Goal: Task Accomplishment & Management: Manage account settings

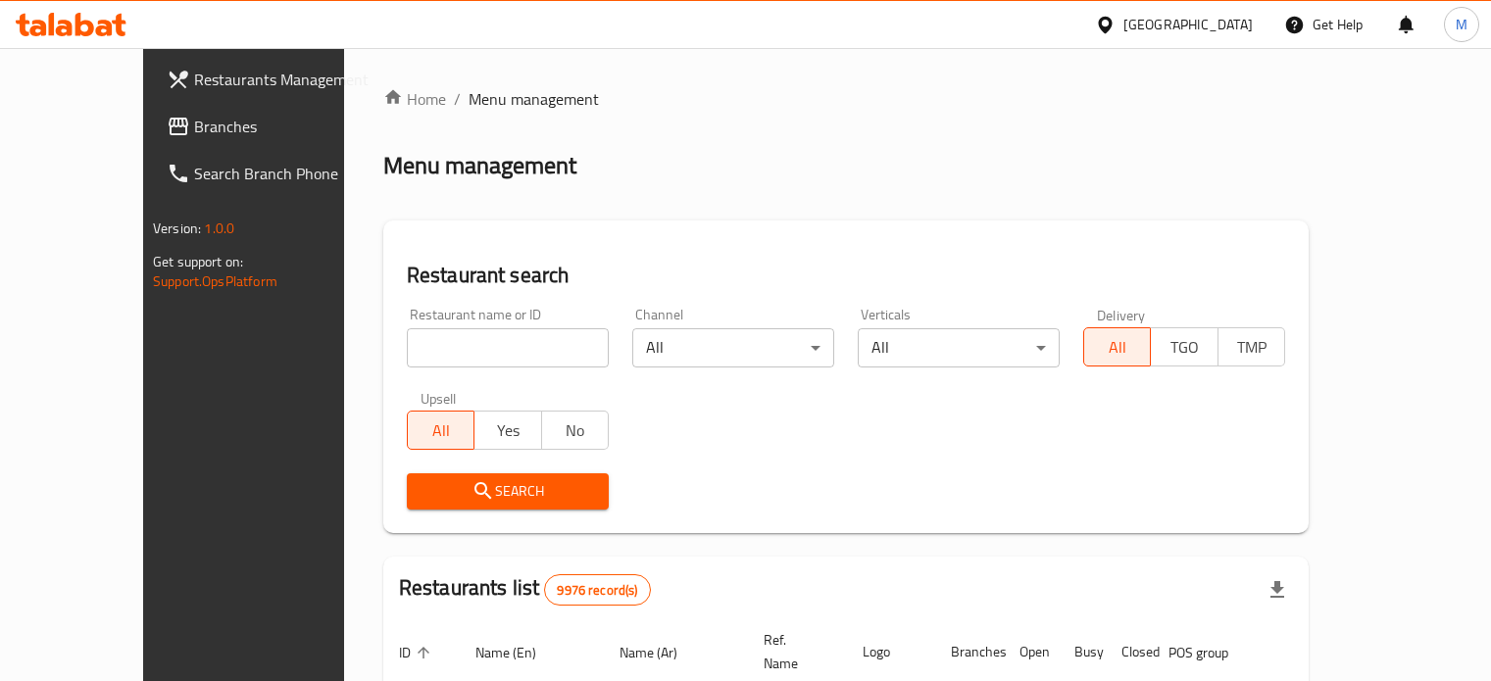
scroll to position [81, 0]
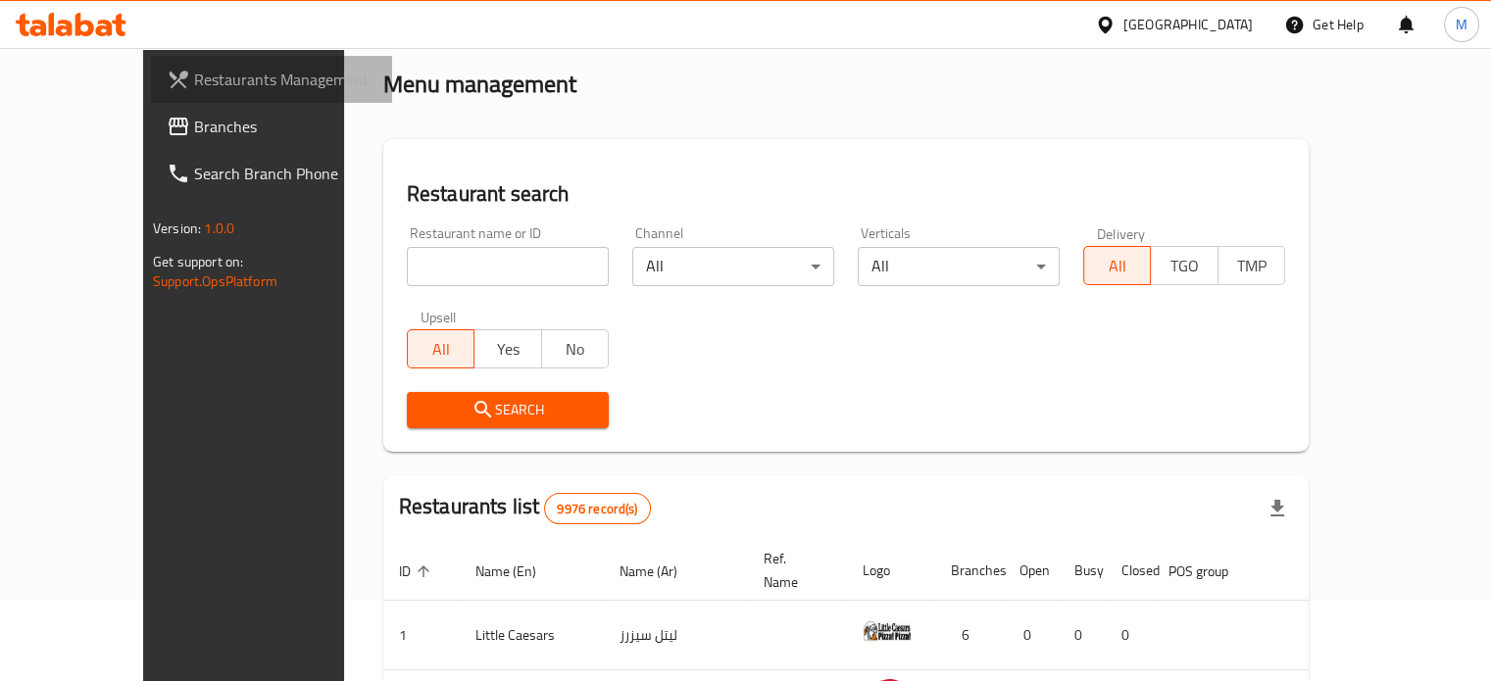
click at [194, 87] on span "Restaurants Management" at bounding box center [285, 80] width 182 height 24
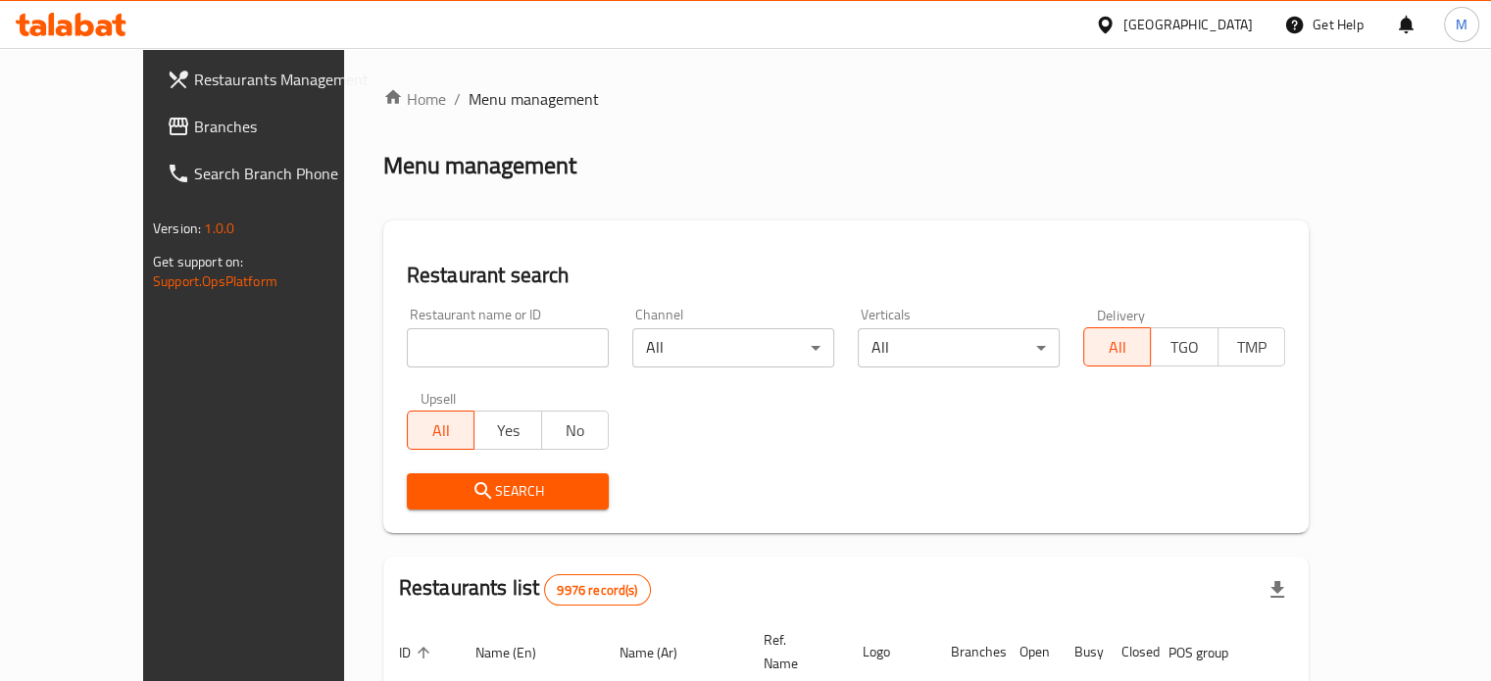
click at [407, 363] on input "search" at bounding box center [508, 347] width 202 height 39
click button "Search" at bounding box center [508, 491] width 202 height 36
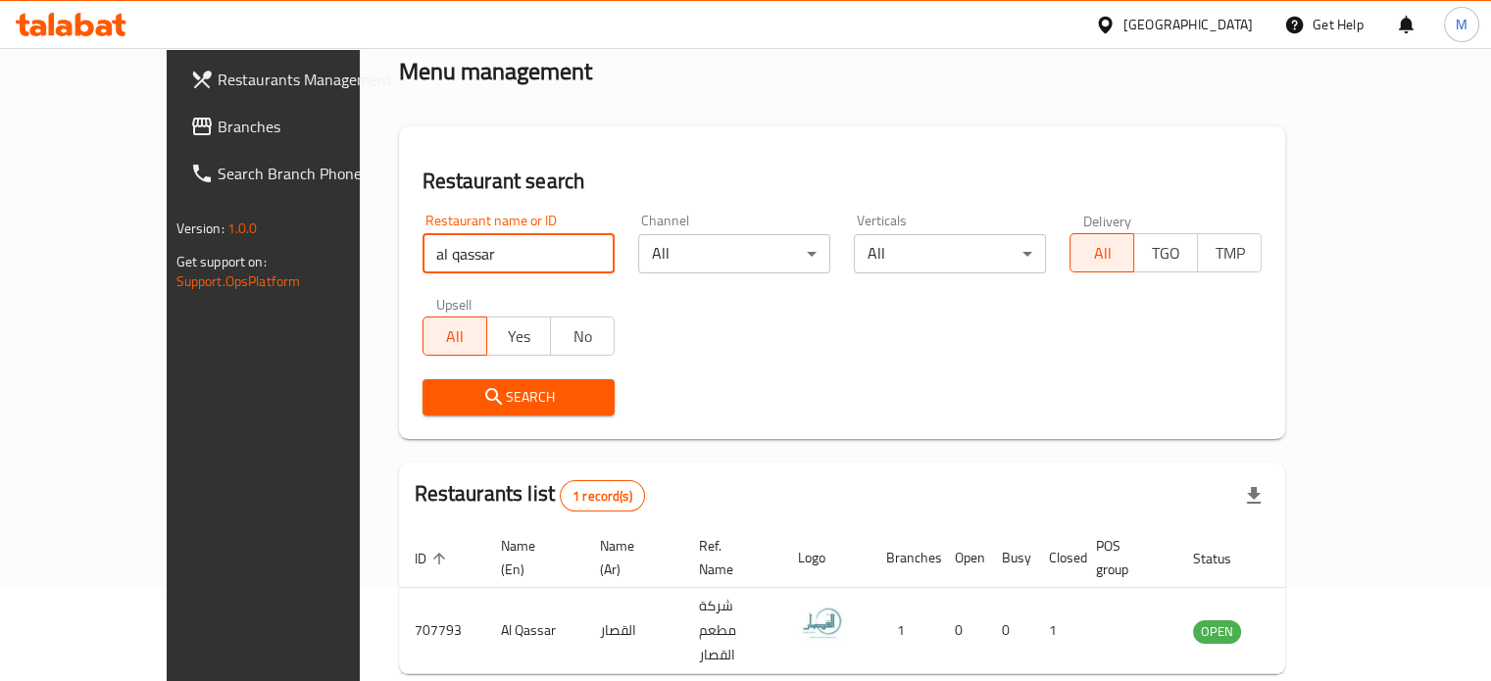
scroll to position [153, 0]
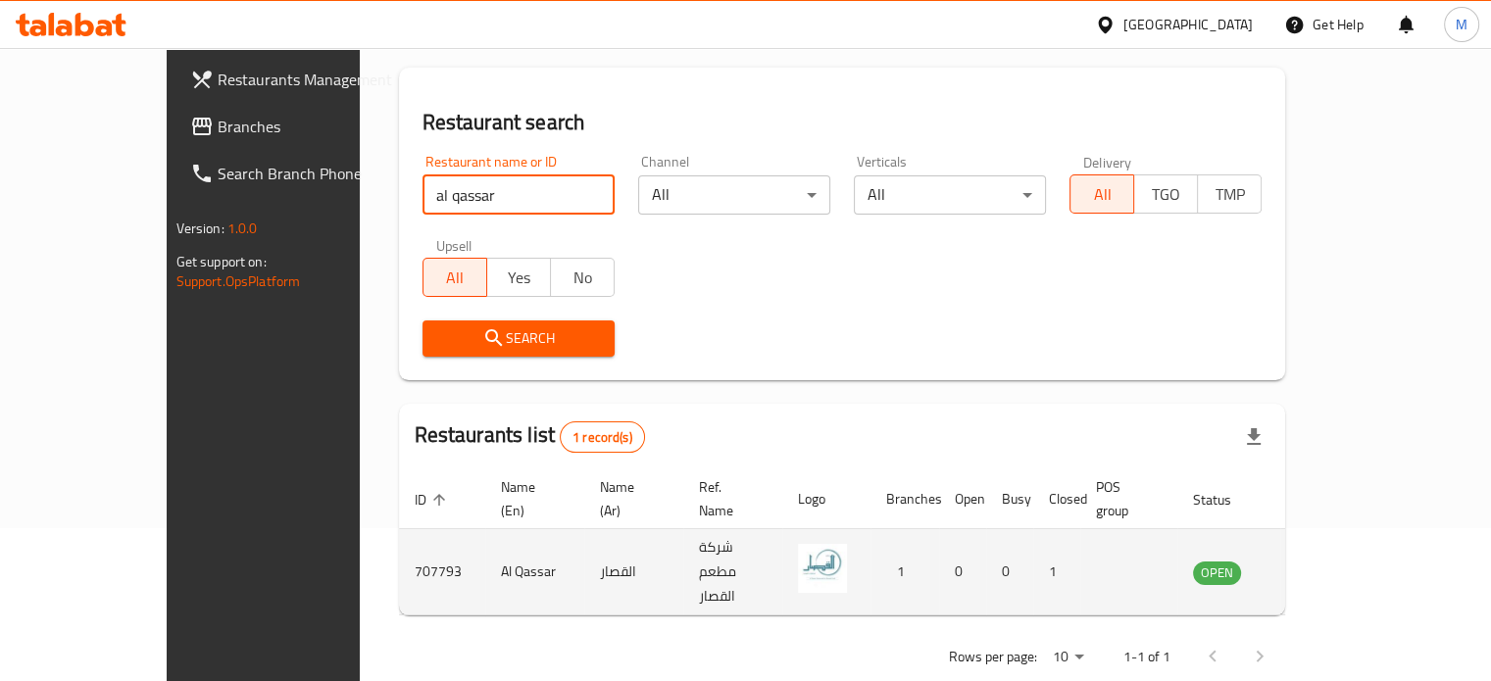
click at [485, 544] on td "Al Qassar" at bounding box center [534, 572] width 99 height 86
click at [399, 543] on td "707793" at bounding box center [442, 572] width 86 height 86
copy td "707793"
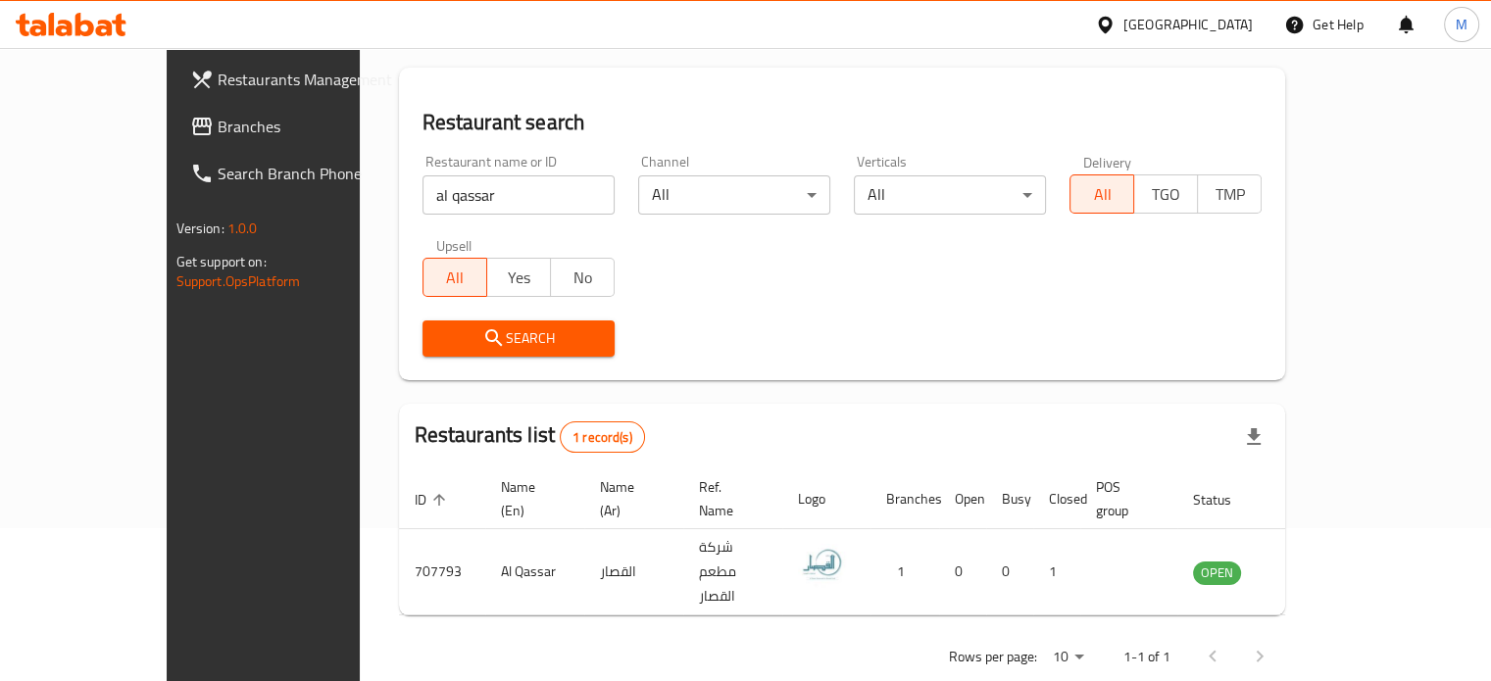
click at [458, 199] on input "al qassar" at bounding box center [518, 194] width 192 height 39
paste input "707793"
type input "707793"
click button "Search" at bounding box center [518, 338] width 192 height 36
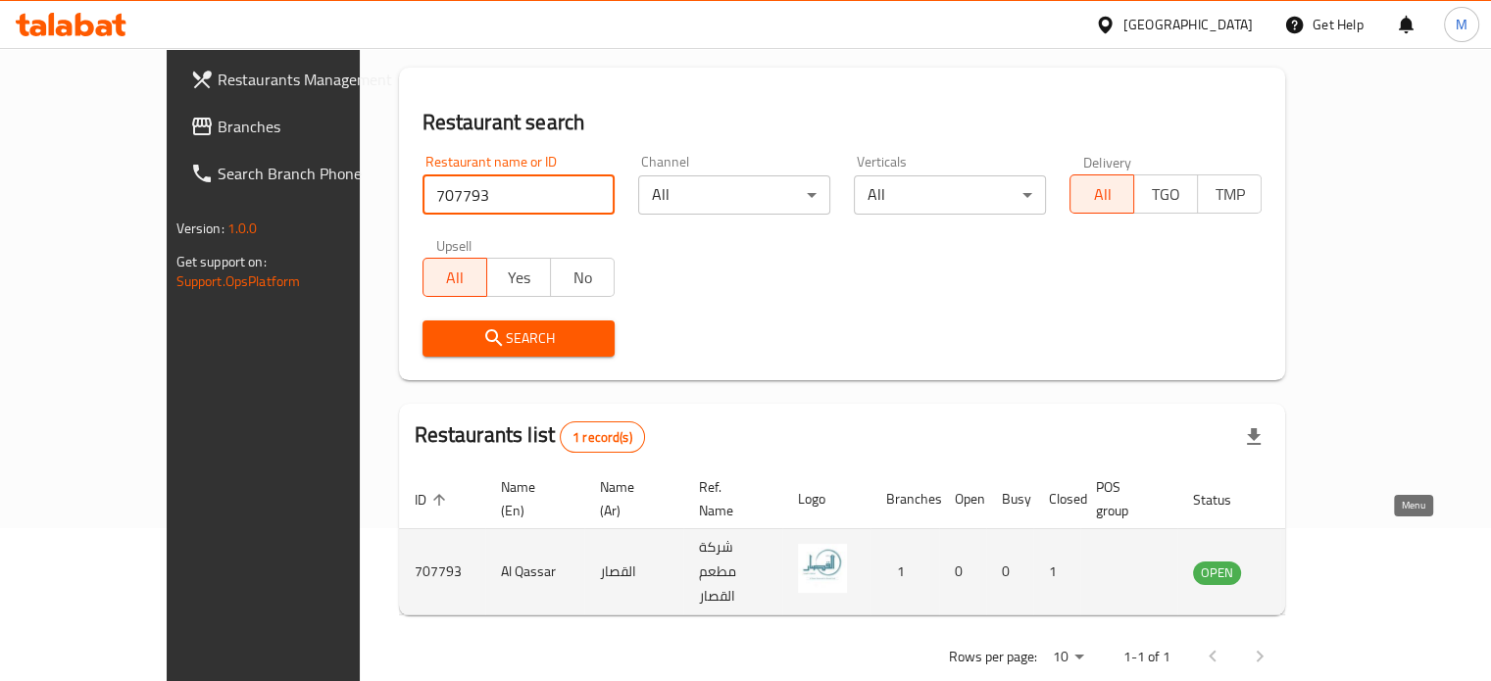
click at [1318, 565] on icon "enhanced table" at bounding box center [1308, 573] width 22 height 17
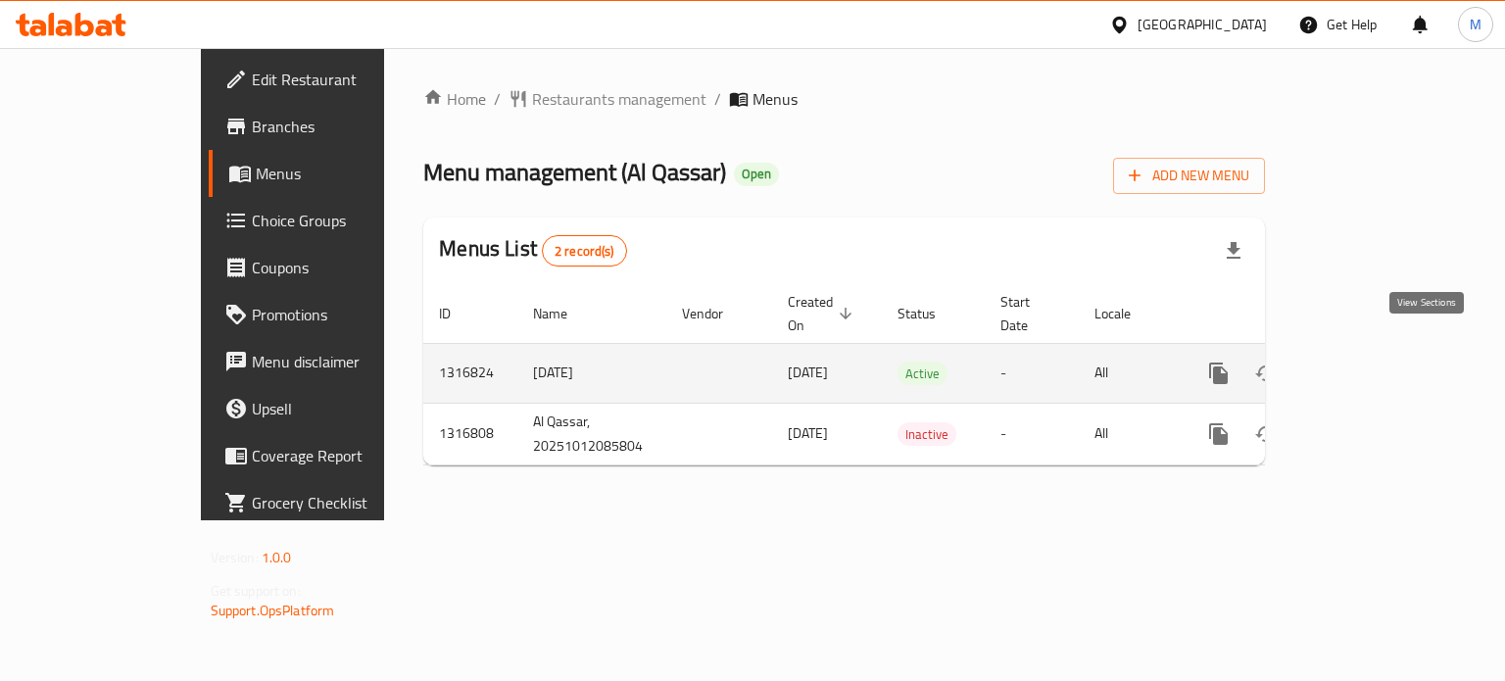
click at [1369, 365] on icon "enhanced table" at bounding box center [1360, 374] width 18 height 18
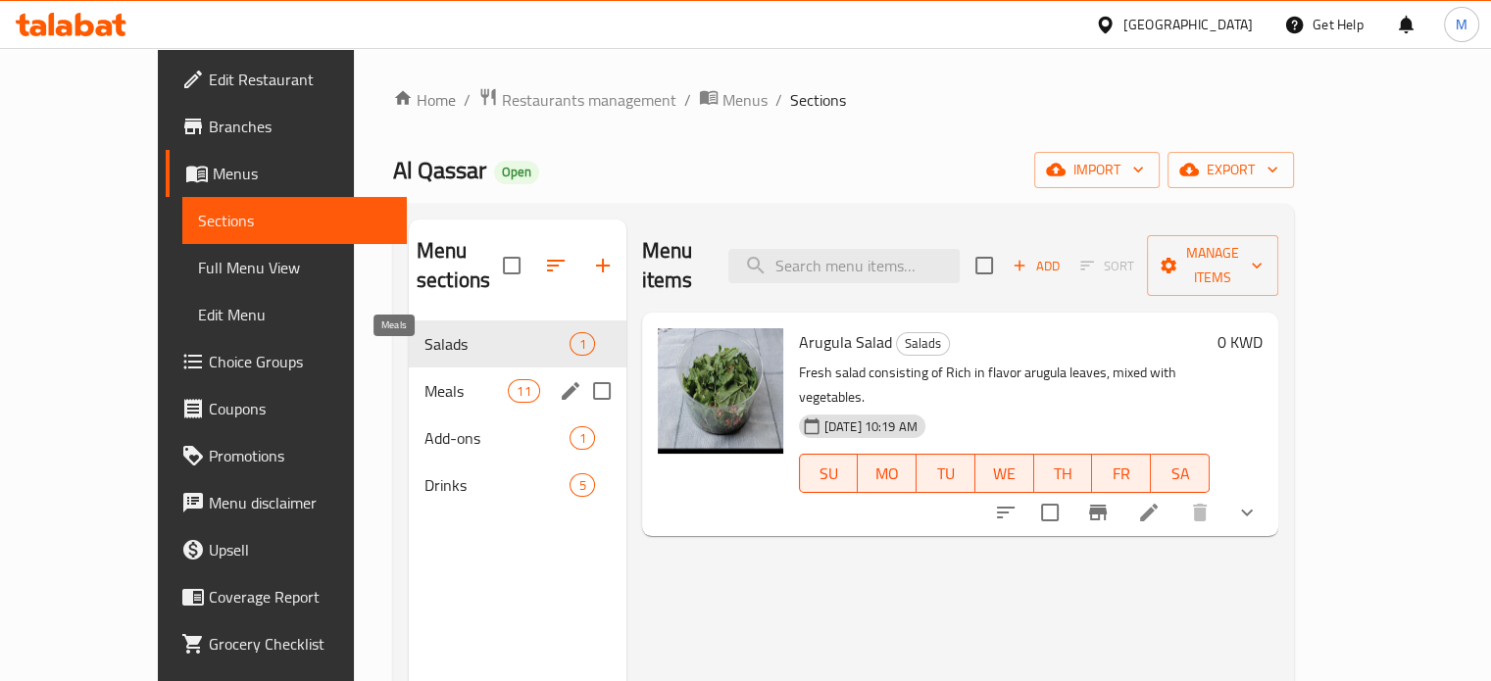
click at [455, 379] on span "Meals" at bounding box center [465, 391] width 83 height 24
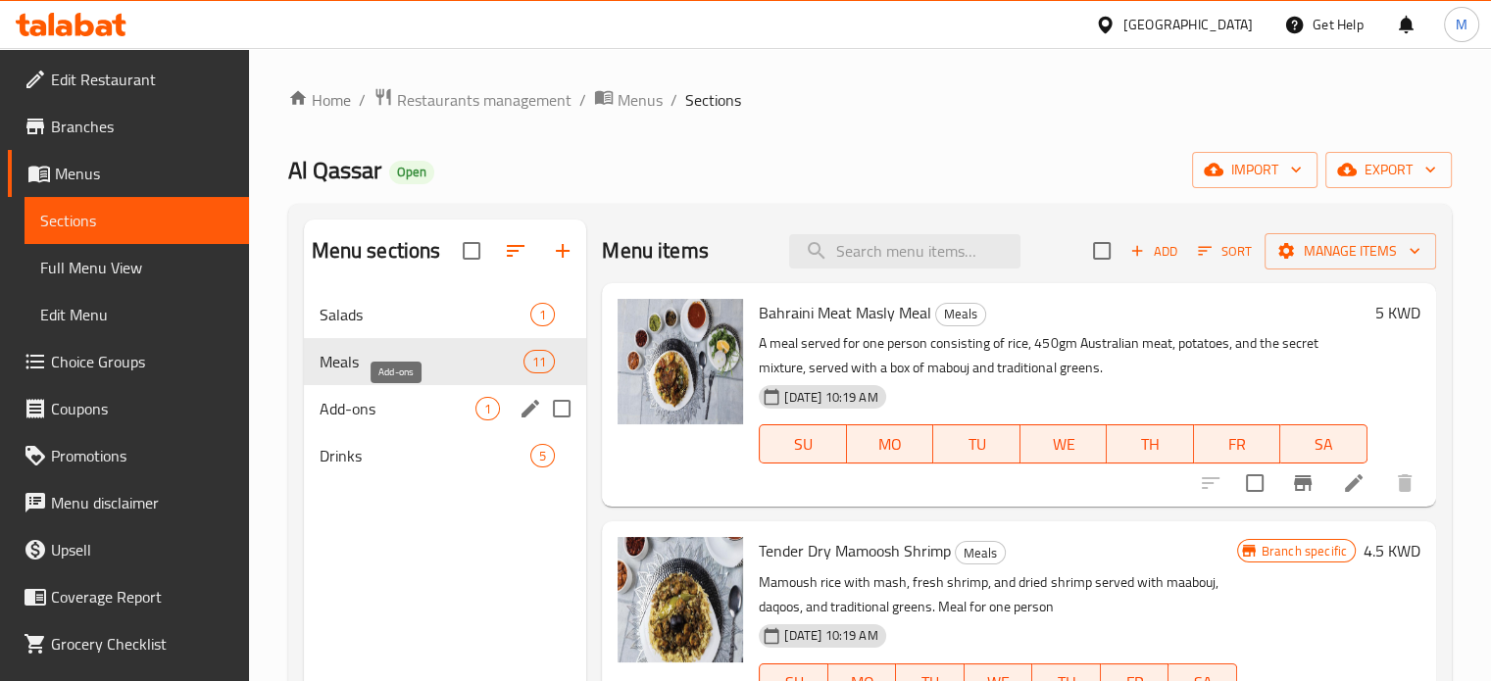
click at [424, 405] on span "Add-ons" at bounding box center [397, 409] width 157 height 24
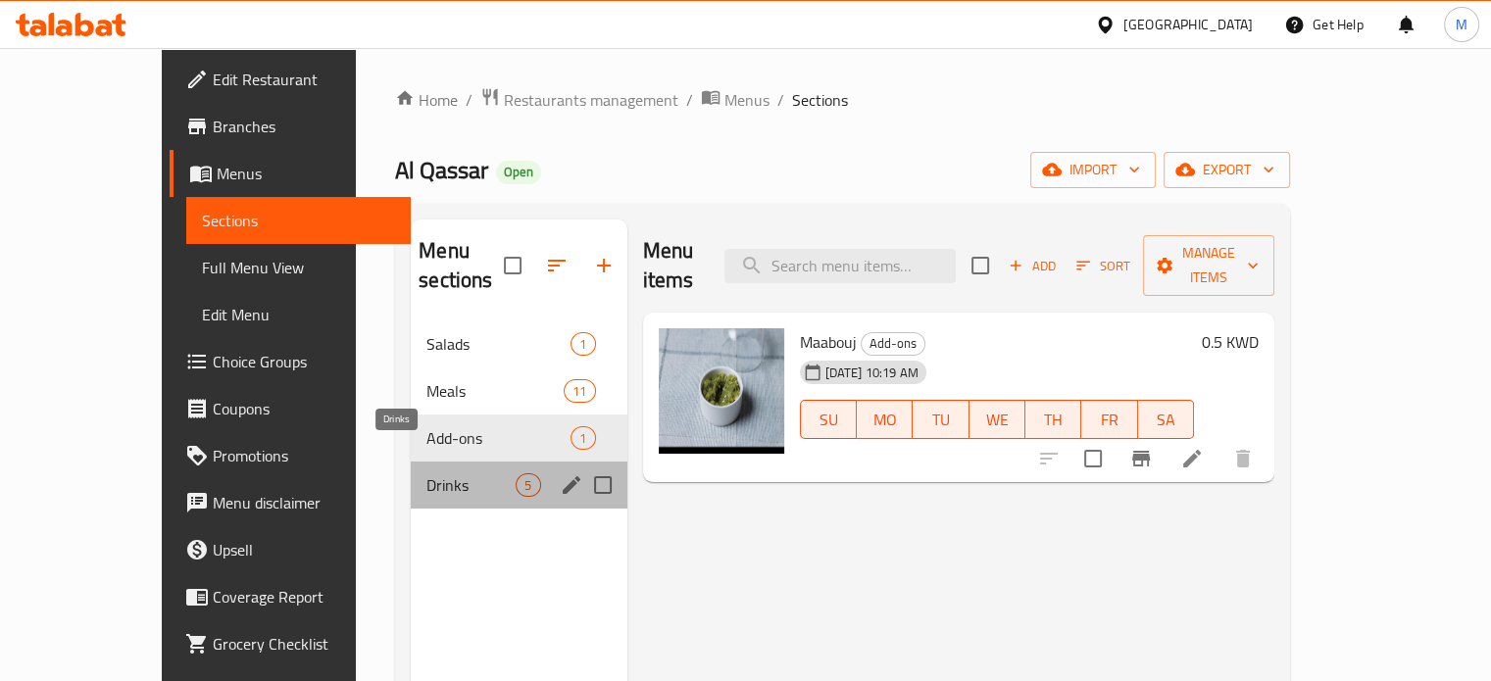
click at [426, 473] on span "Drinks" at bounding box center [470, 485] width 89 height 24
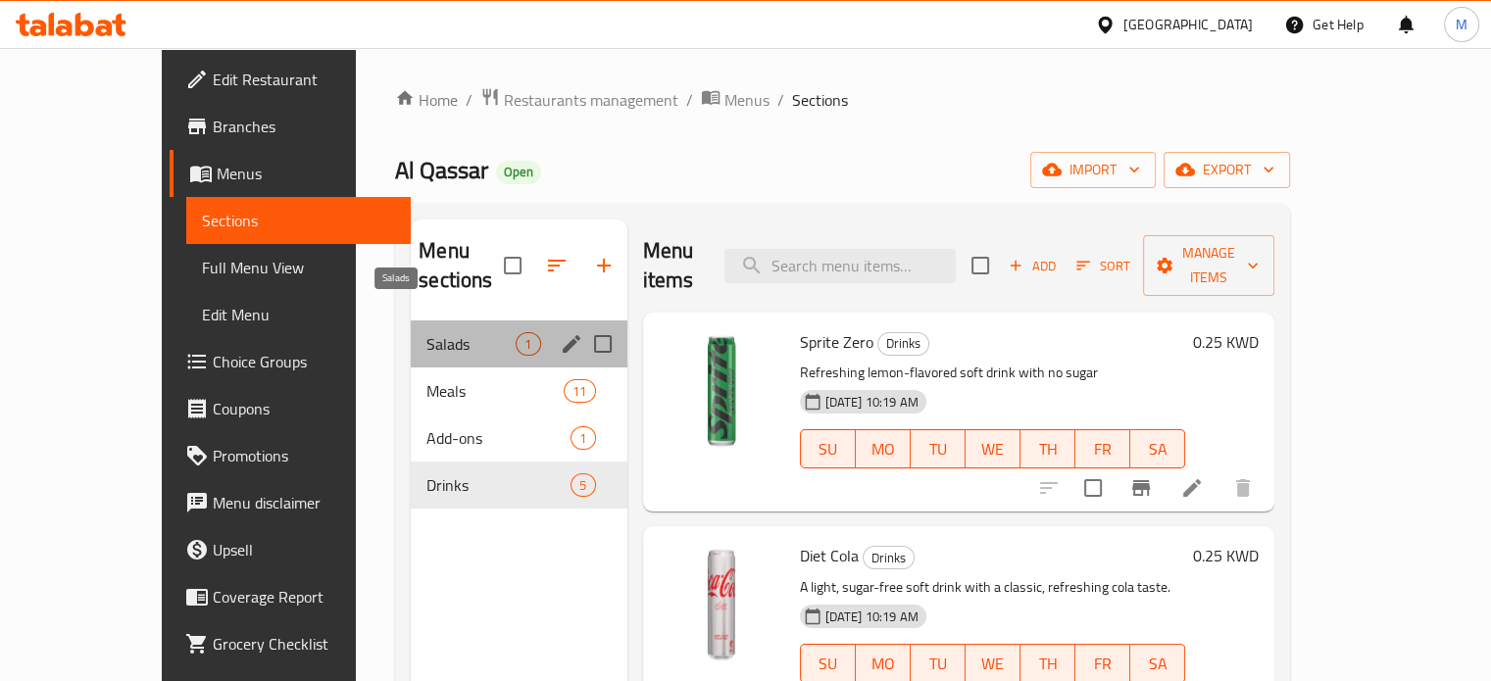
click at [426, 332] on span "Salads" at bounding box center [470, 344] width 89 height 24
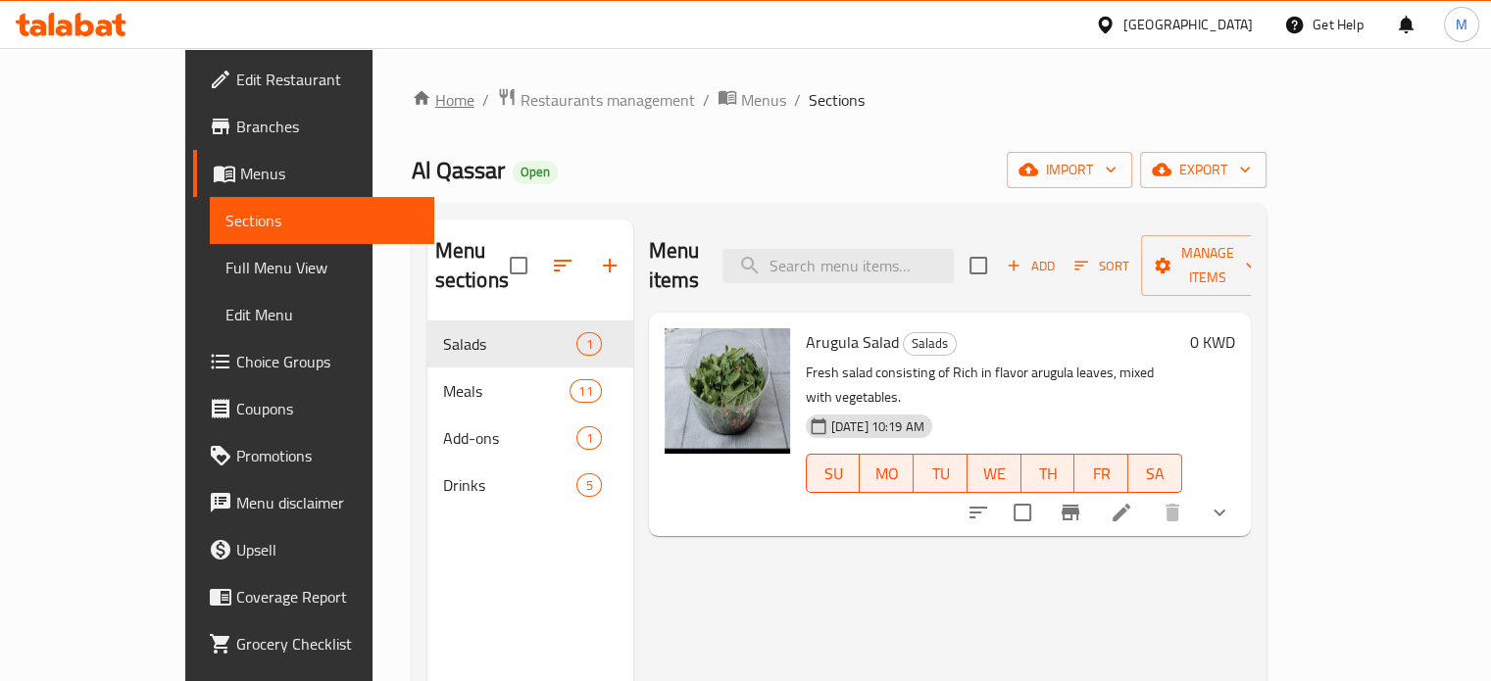
click at [412, 110] on link "Home" at bounding box center [443, 100] width 63 height 24
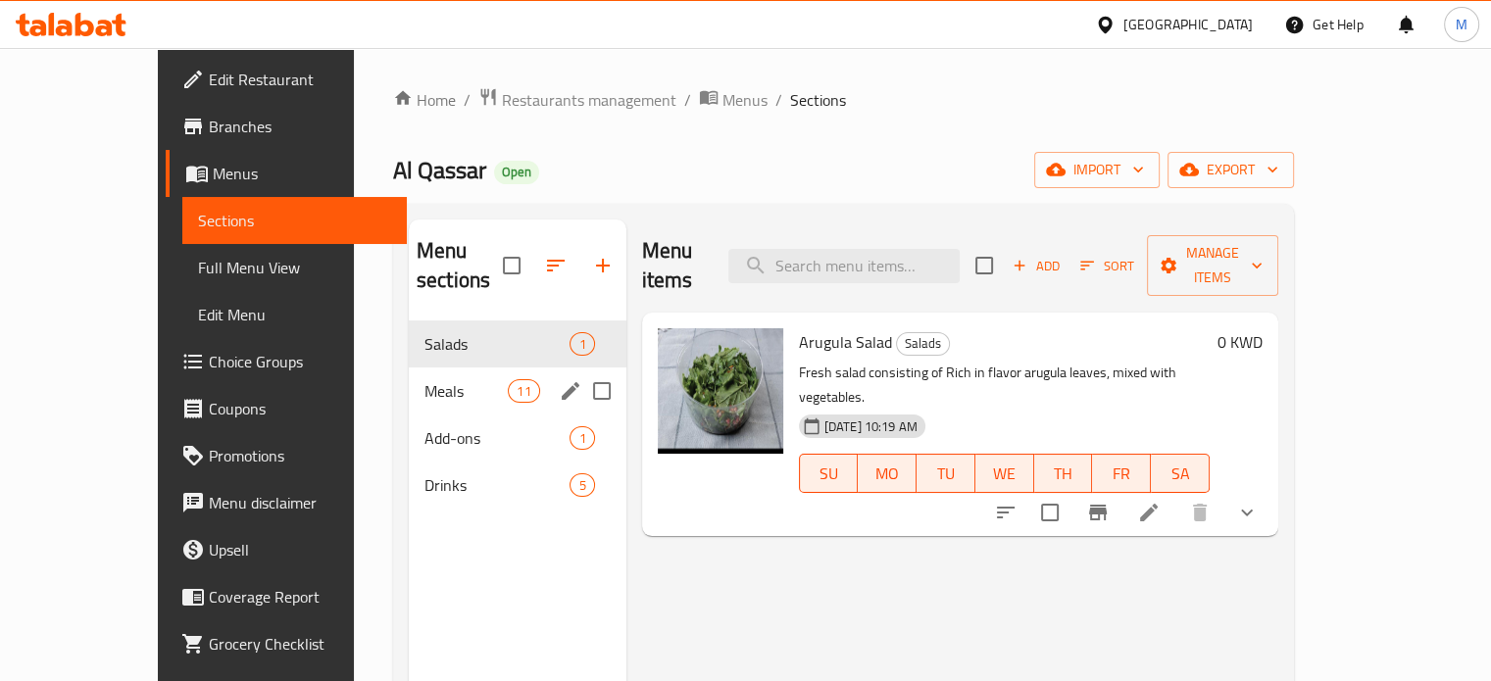
click at [409, 378] on div "Meals 11" at bounding box center [518, 391] width 218 height 47
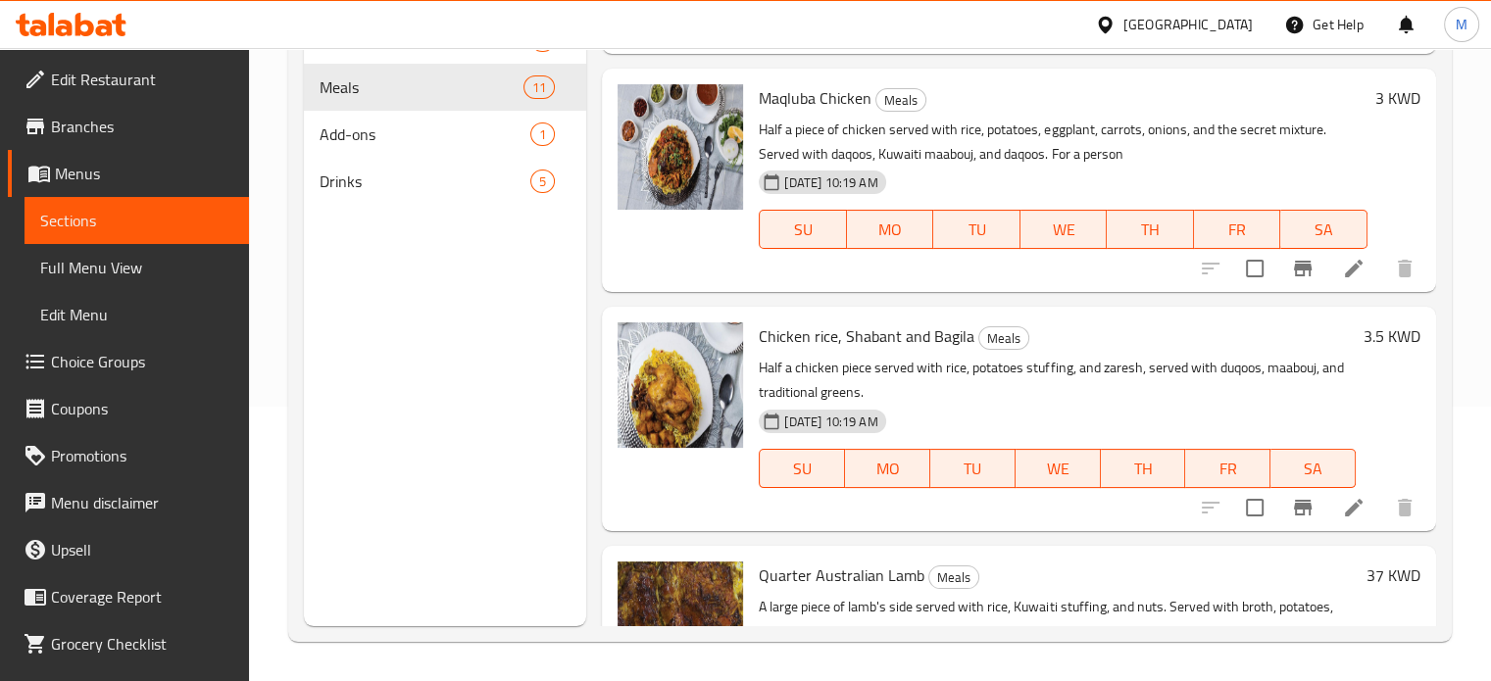
scroll to position [1576, 0]
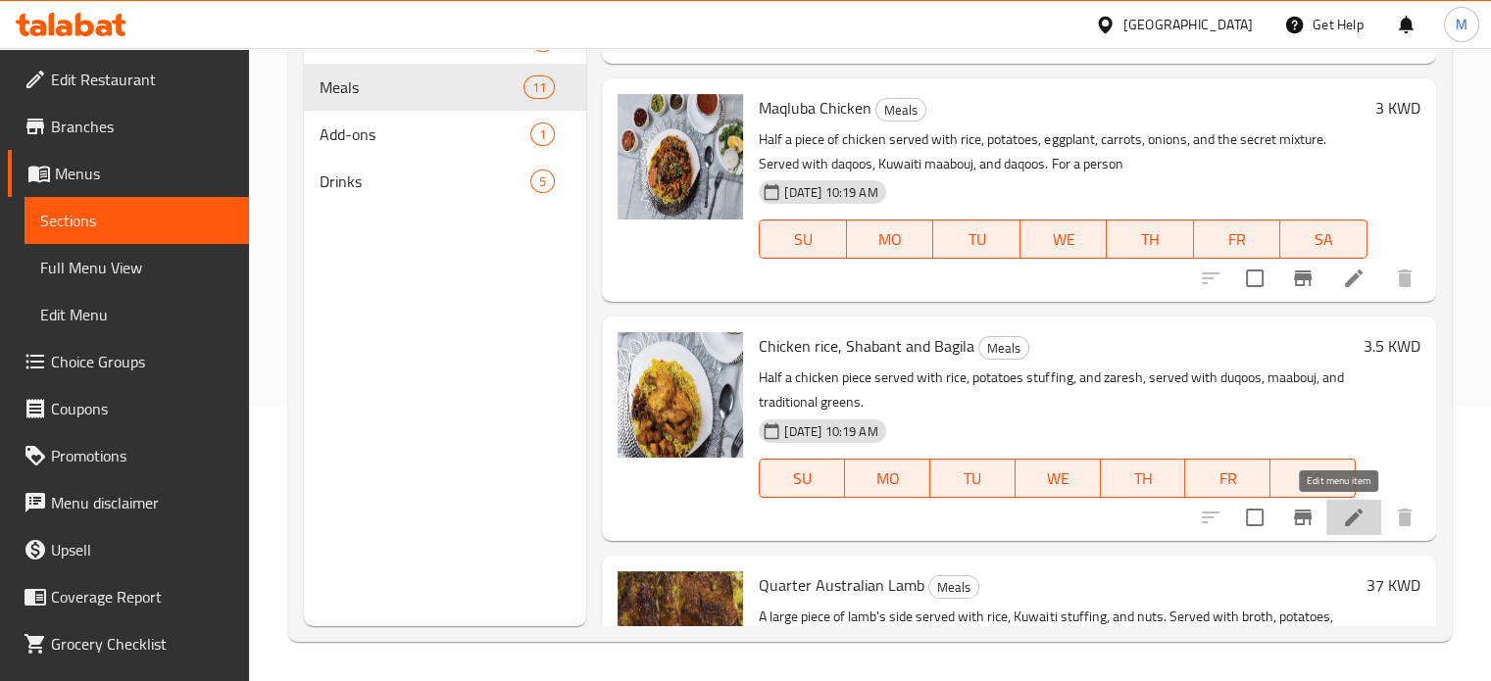
click at [1345, 521] on icon at bounding box center [1354, 518] width 18 height 18
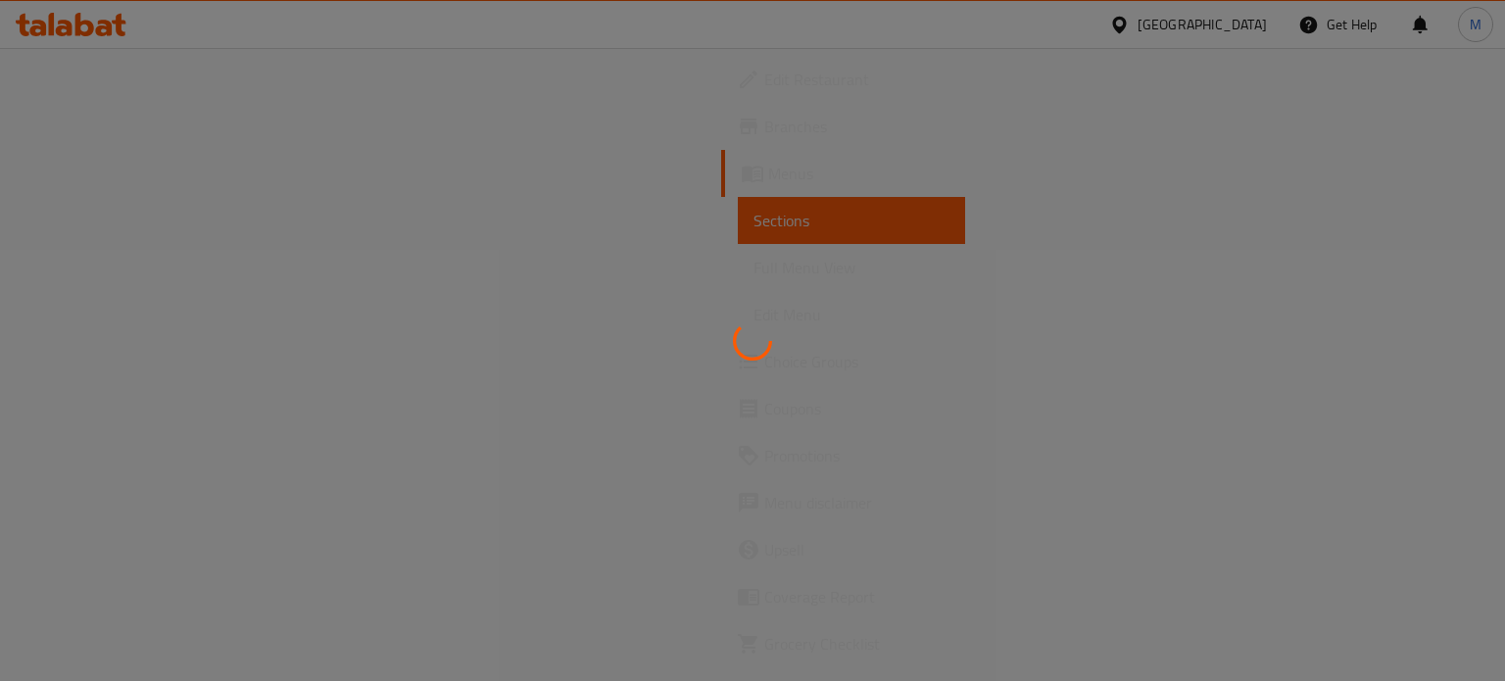
click at [503, 302] on div at bounding box center [752, 340] width 1505 height 681
click at [945, 141] on div at bounding box center [752, 340] width 1505 height 681
